Goal: Find specific page/section: Find specific page/section

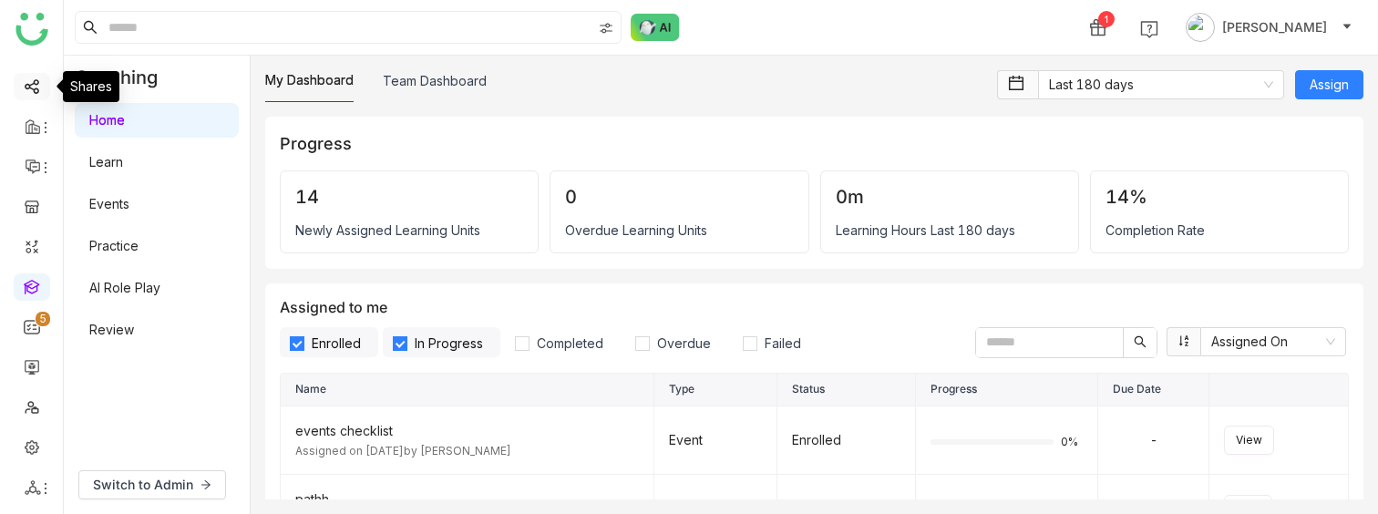
click at [24, 90] on link at bounding box center [32, 84] width 16 height 15
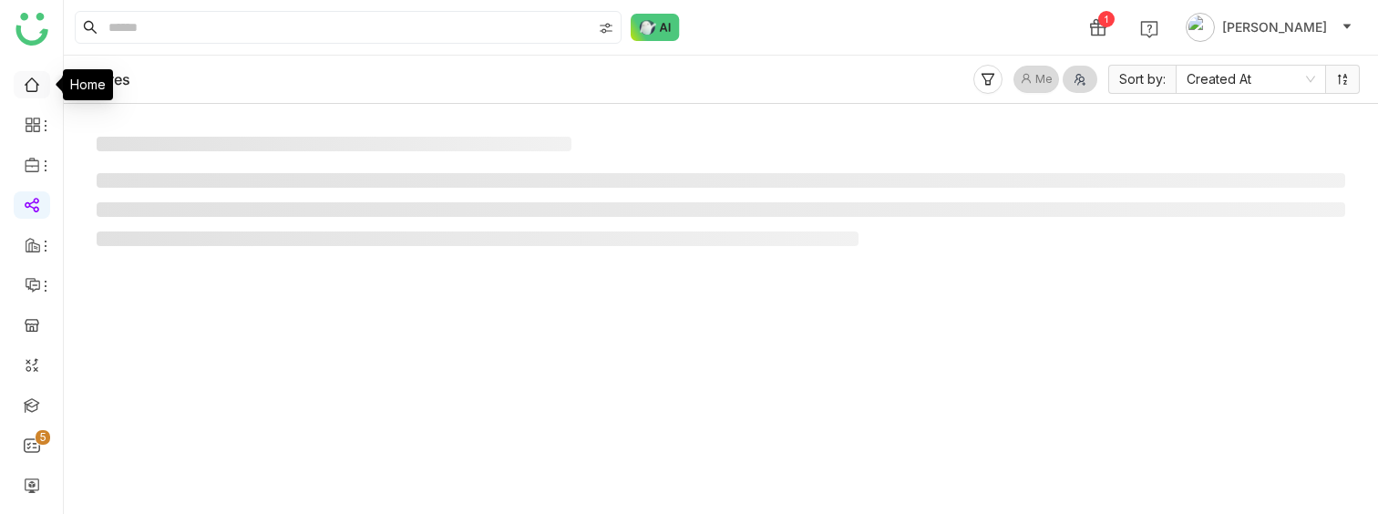
click at [36, 81] on link at bounding box center [32, 83] width 16 height 15
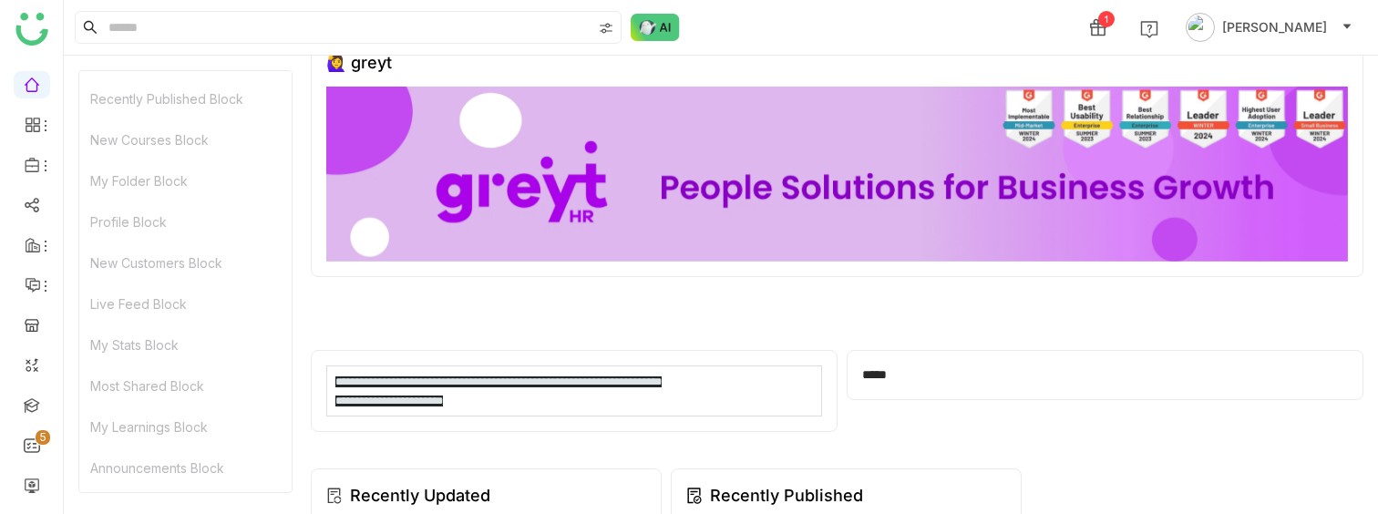
scroll to position [282, 0]
click at [148, 287] on div "My Stats Block" at bounding box center [185, 343] width 212 height 41
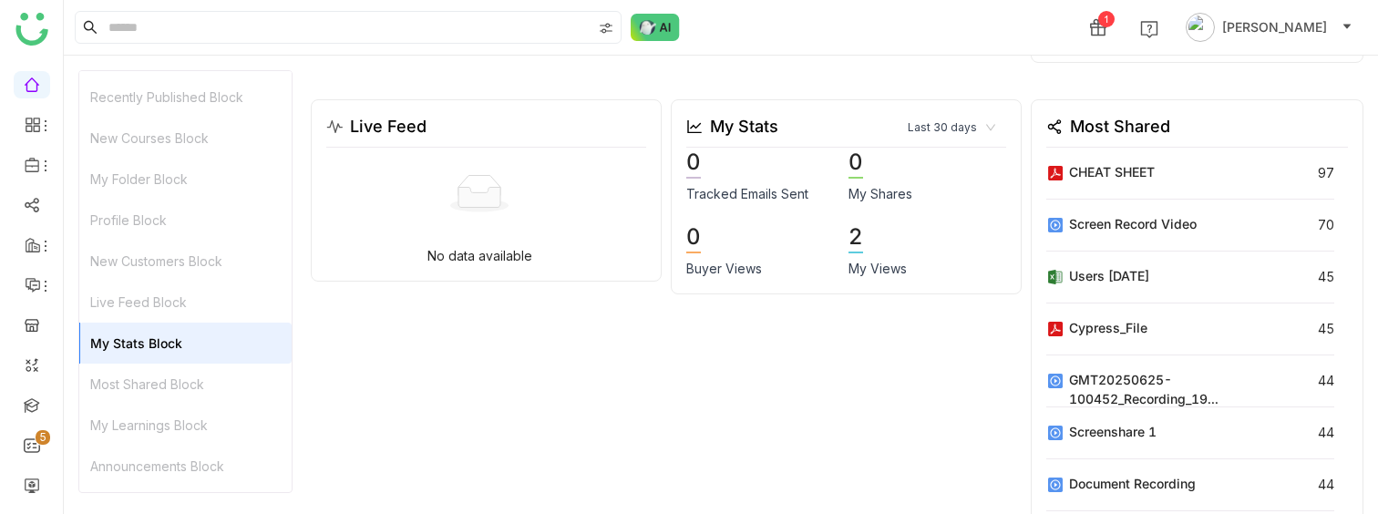
scroll to position [1571, 0]
click at [936, 121] on nz-select-item "Last 30 days" at bounding box center [951, 125] width 87 height 27
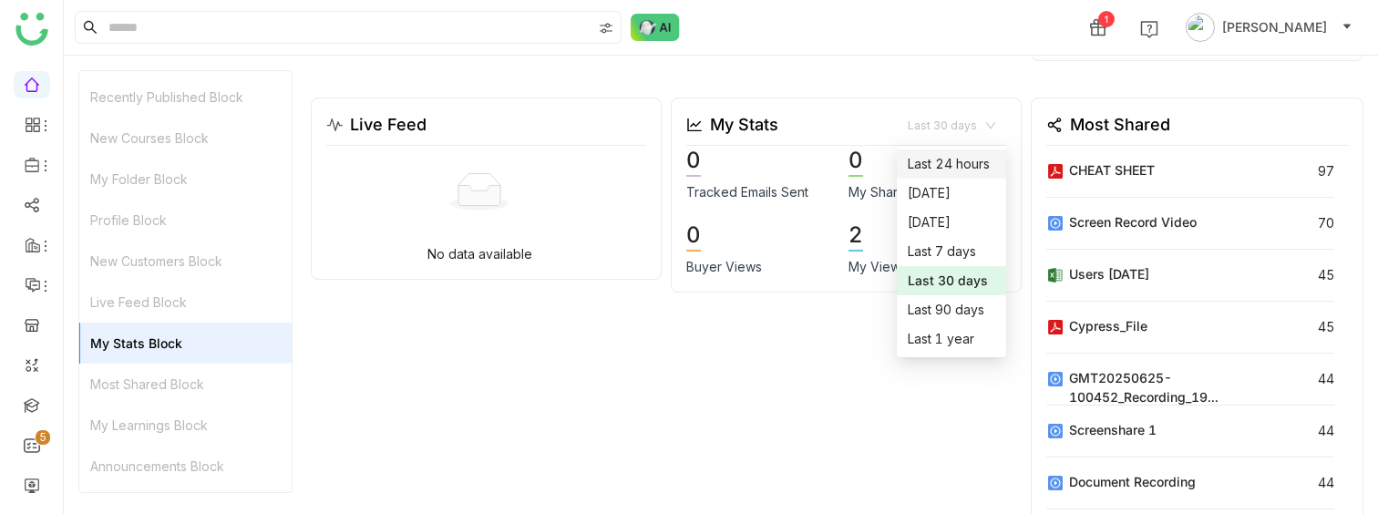
click at [936, 121] on nz-select-item "Last 30 days" at bounding box center [951, 125] width 87 height 27
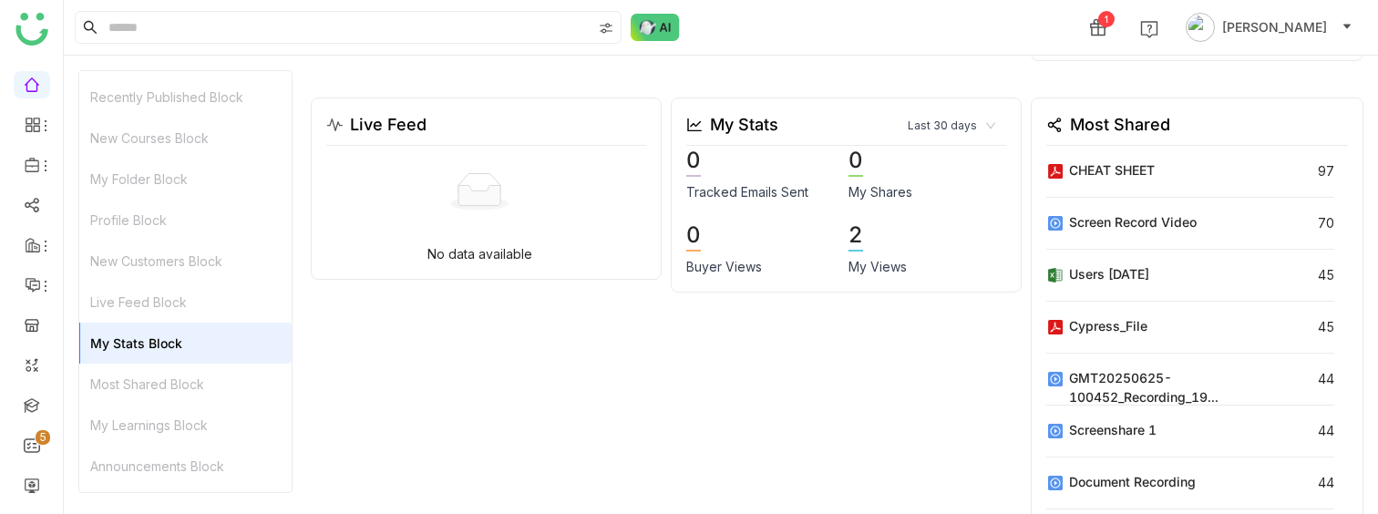
click at [936, 121] on nz-select-item "Last 30 days" at bounding box center [951, 125] width 87 height 27
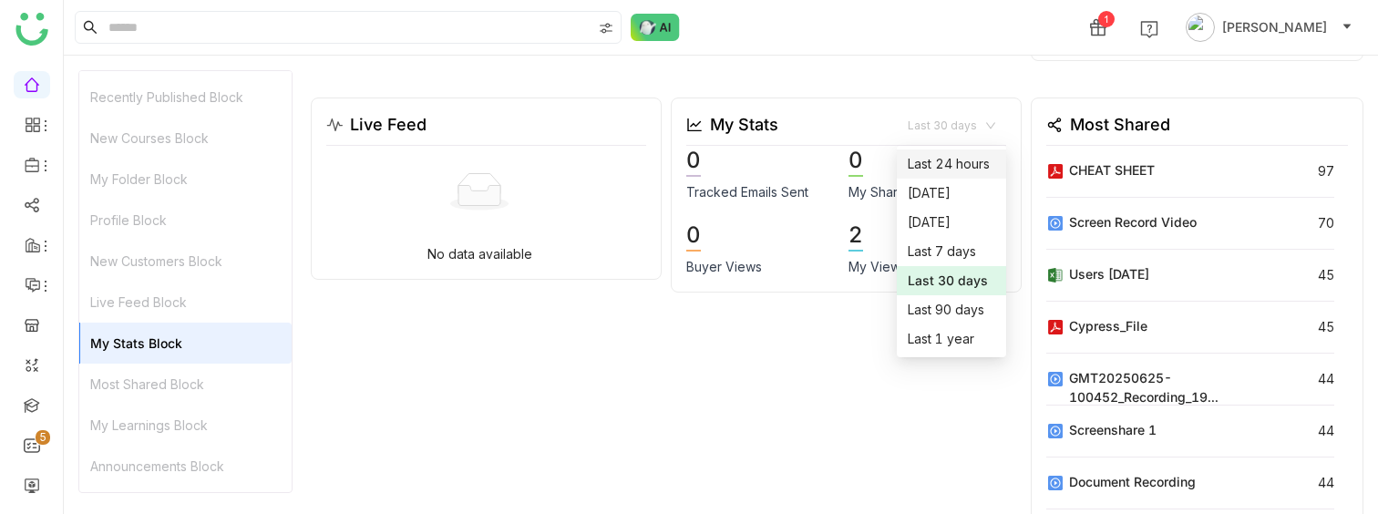
click at [936, 121] on nz-select-item "Last 30 days" at bounding box center [951, 125] width 87 height 27
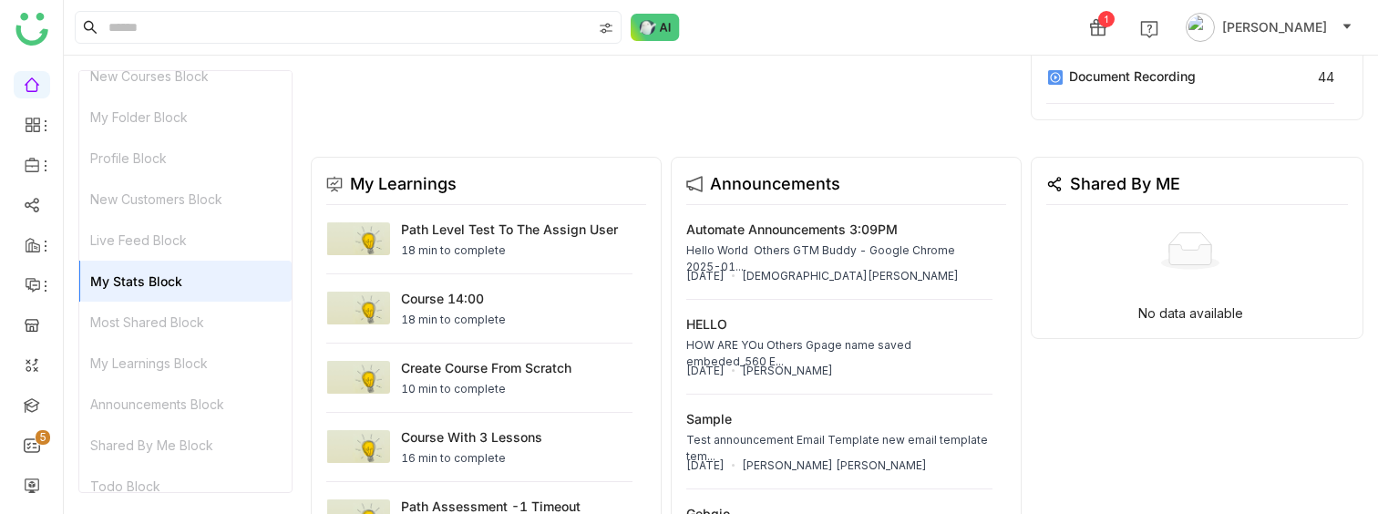
scroll to position [360, 0]
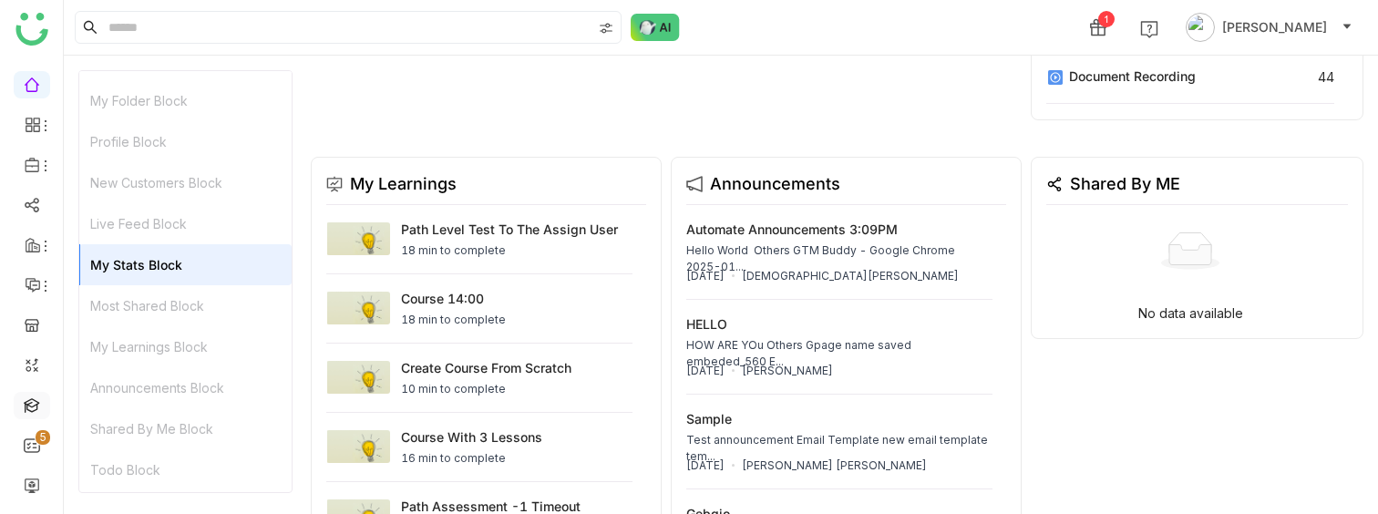
click at [34, 287] on link at bounding box center [32, 403] width 16 height 15
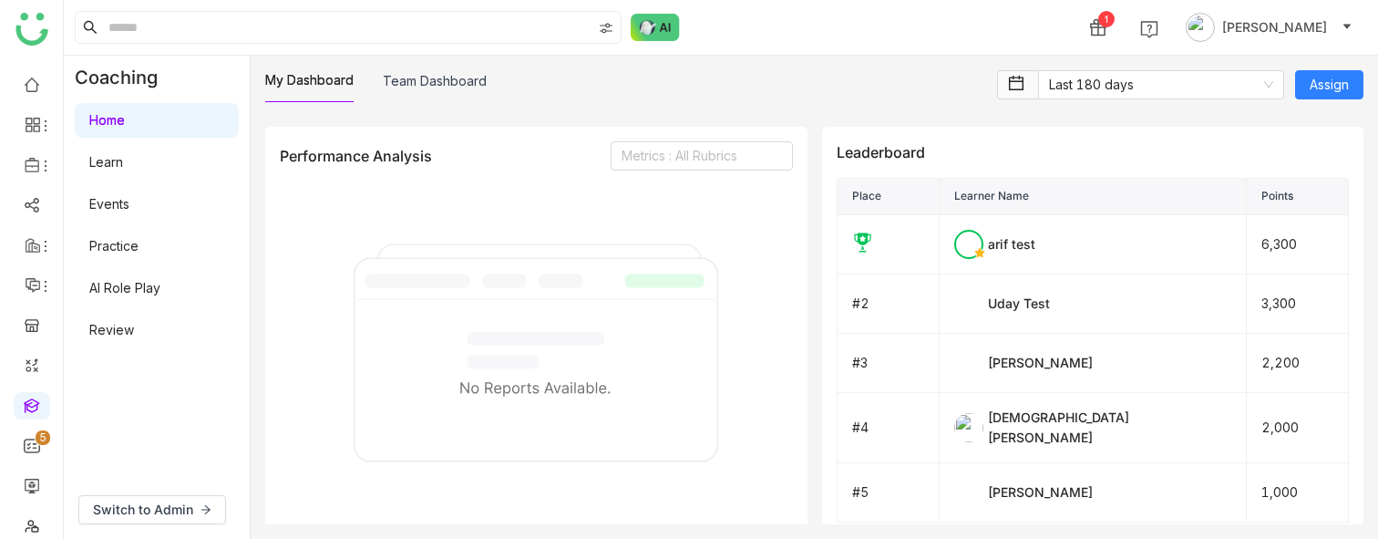
scroll to position [1303, 0]
